Goal: Entertainment & Leisure: Consume media (video, audio)

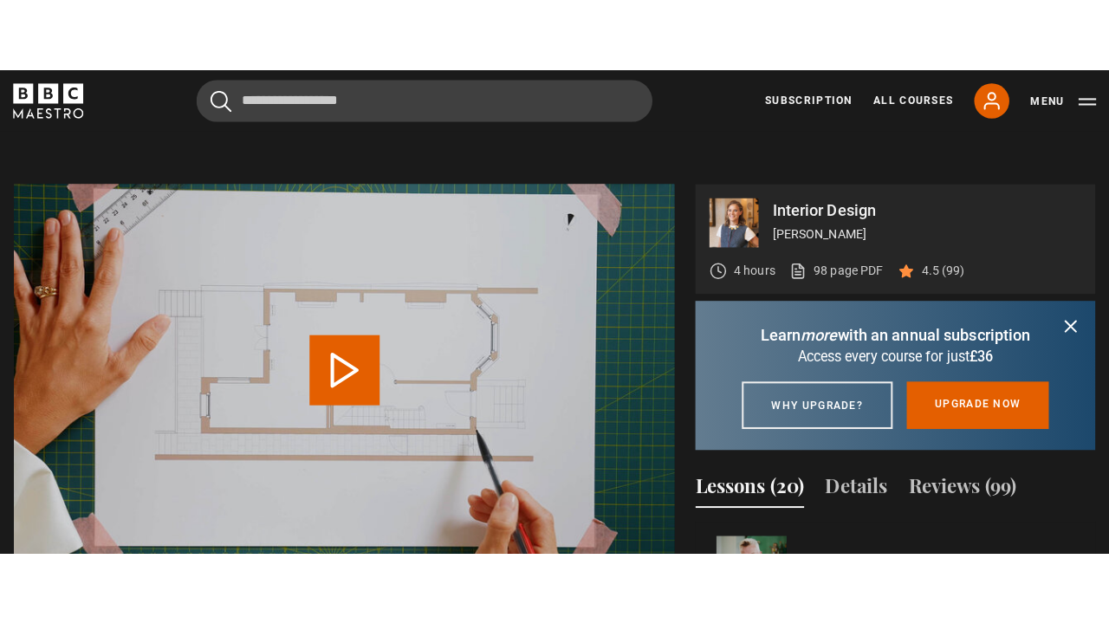
scroll to position [744, 0]
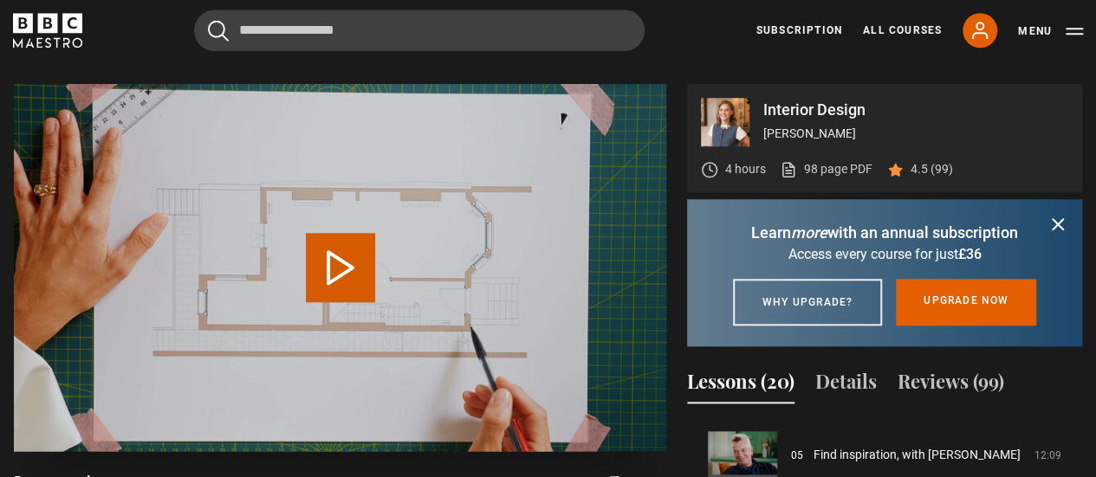
click at [327, 273] on button "Play Lesson Draw your layout" at bounding box center [340, 267] width 69 height 69
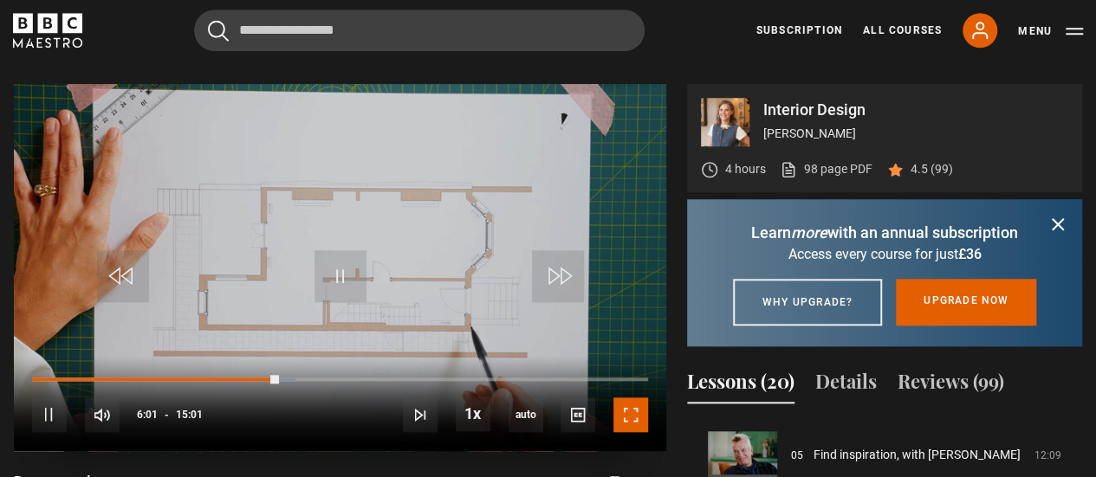
click at [629, 420] on span "Video Player" at bounding box center [630, 415] width 35 height 35
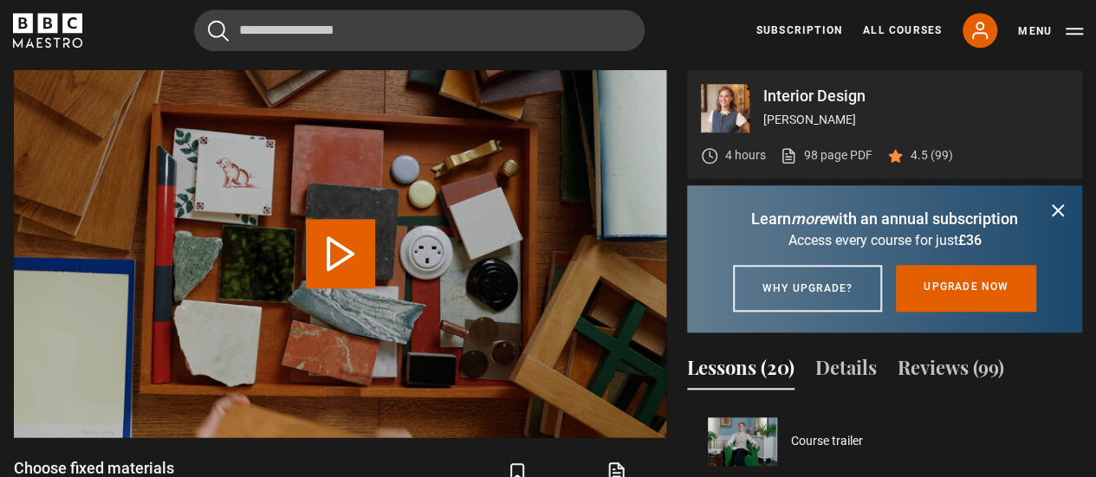
scroll to position [457, 0]
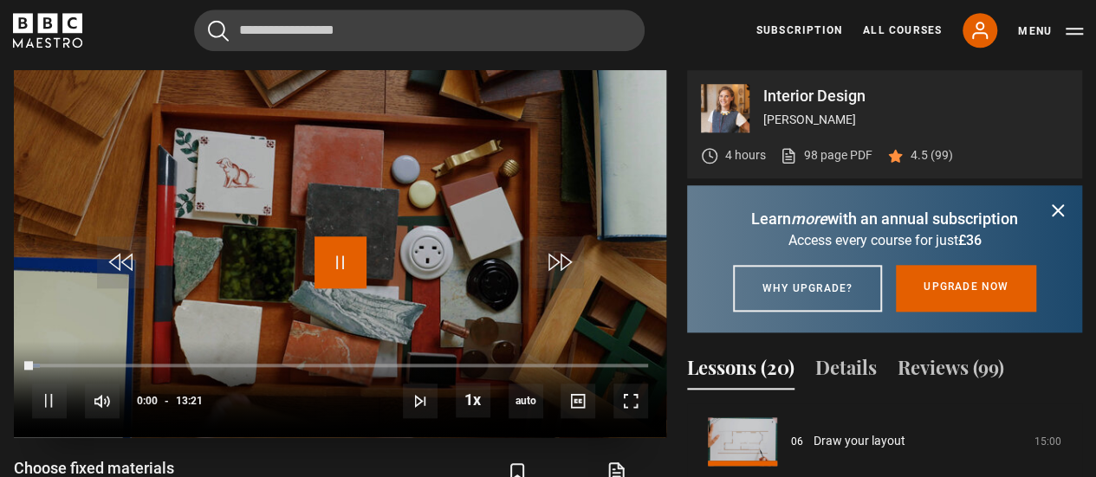
click at [345, 268] on span "Video Player" at bounding box center [340, 263] width 52 height 52
click at [336, 271] on span "Video Player" at bounding box center [340, 263] width 52 height 52
click at [621, 404] on span "Video Player" at bounding box center [630, 401] width 35 height 35
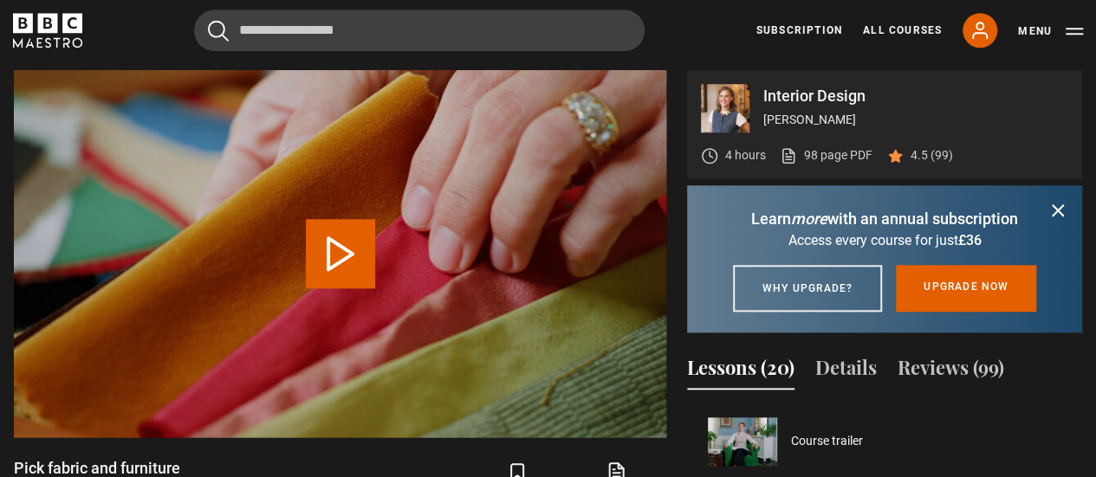
scroll to position [534, 0]
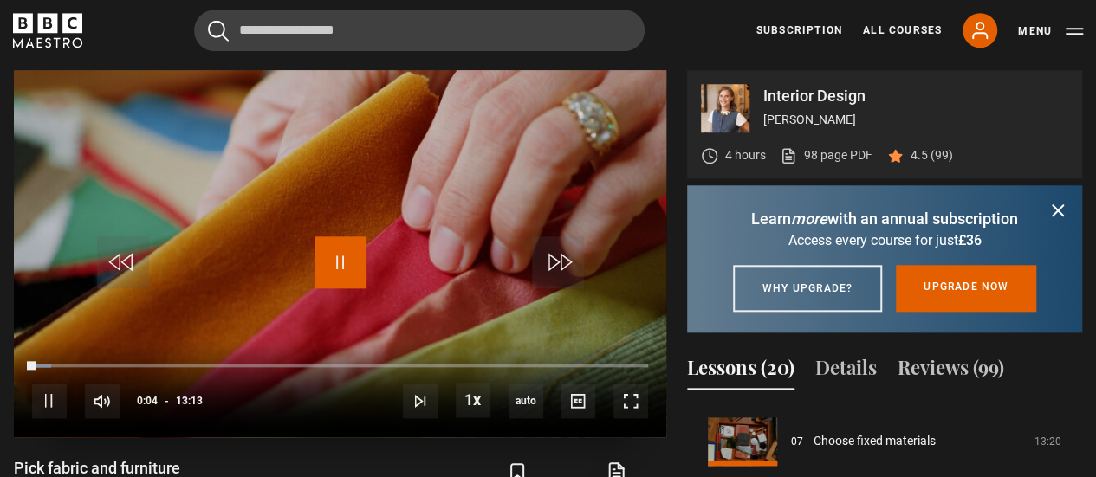
click at [334, 266] on span "Video Player" at bounding box center [340, 263] width 52 height 52
